Goal: Task Accomplishment & Management: Use online tool/utility

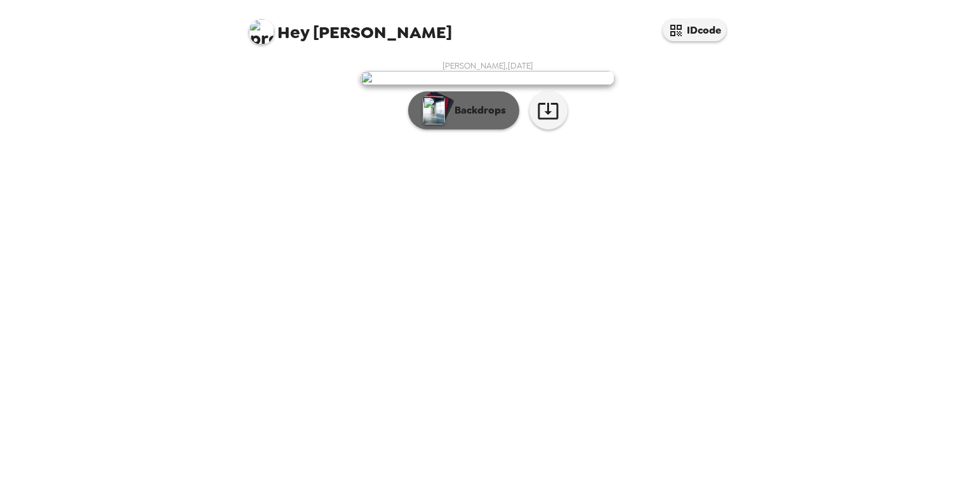
click at [457, 118] on p "Backdrops" at bounding box center [477, 110] width 58 height 15
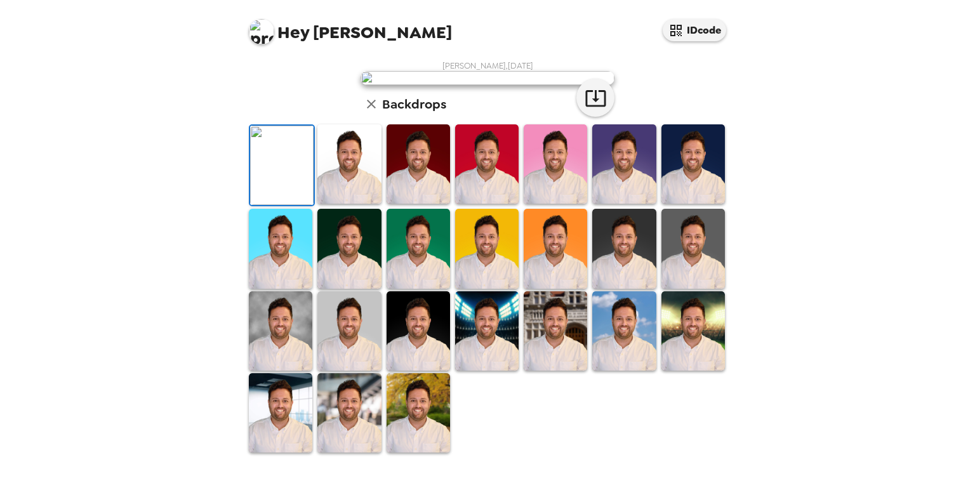
scroll to position [266, 0]
click at [372, 432] on img at bounding box center [348, 412] width 63 height 79
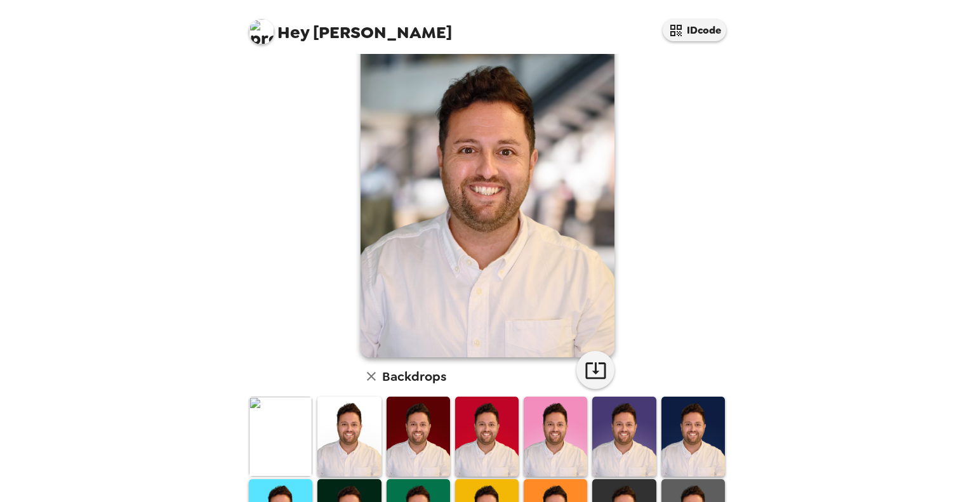
scroll to position [0, 0]
